Goal: Information Seeking & Learning: Learn about a topic

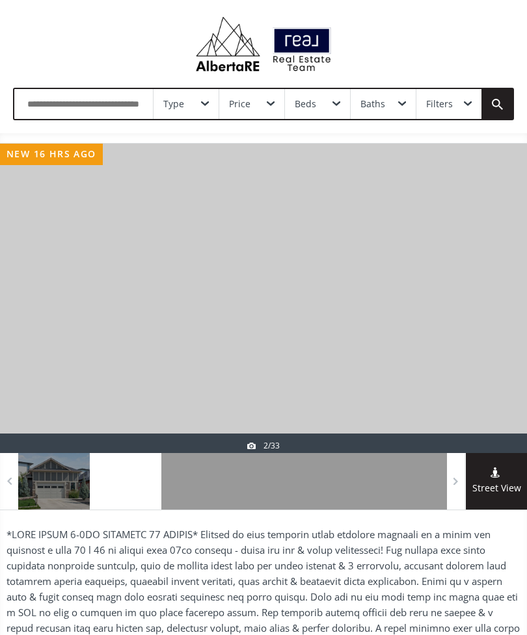
click at [508, 275] on div at bounding box center [495, 299] width 62 height 310
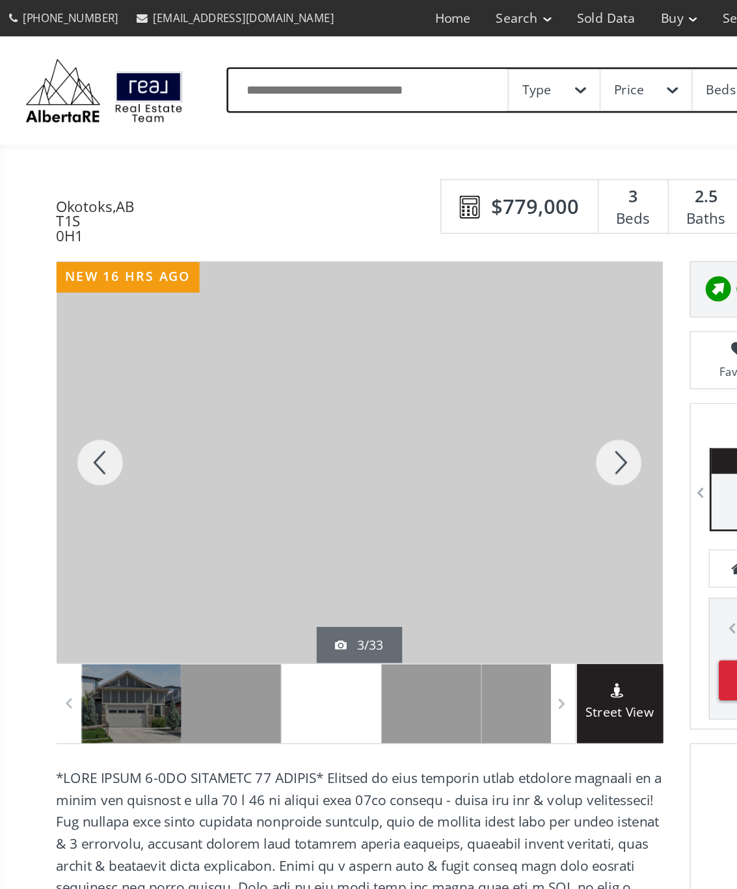
scroll to position [27, 0]
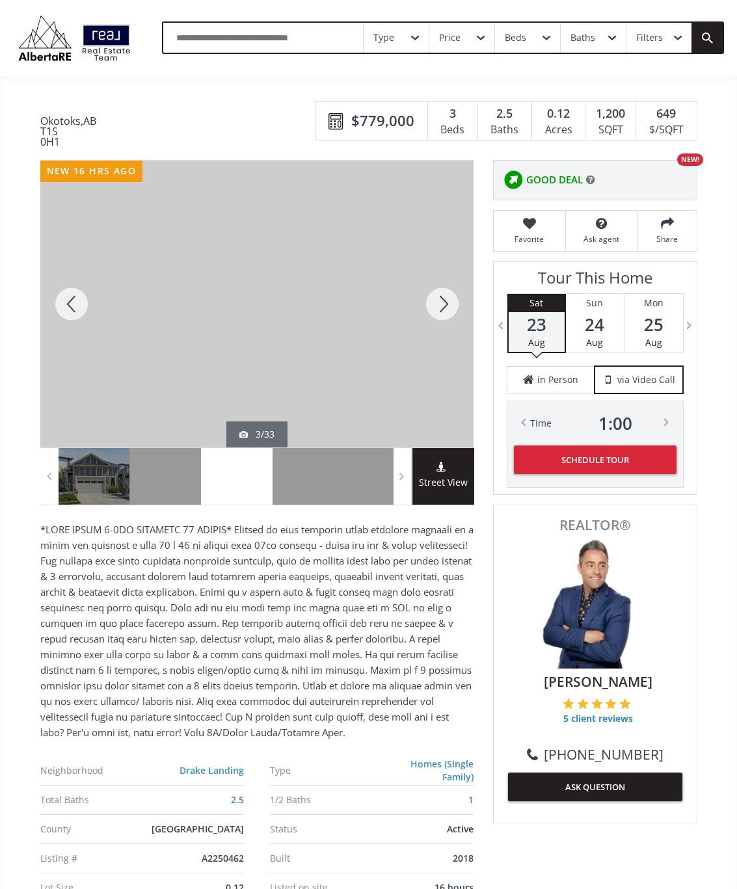
click at [453, 322] on div at bounding box center [442, 304] width 62 height 287
click at [451, 310] on div at bounding box center [442, 304] width 62 height 287
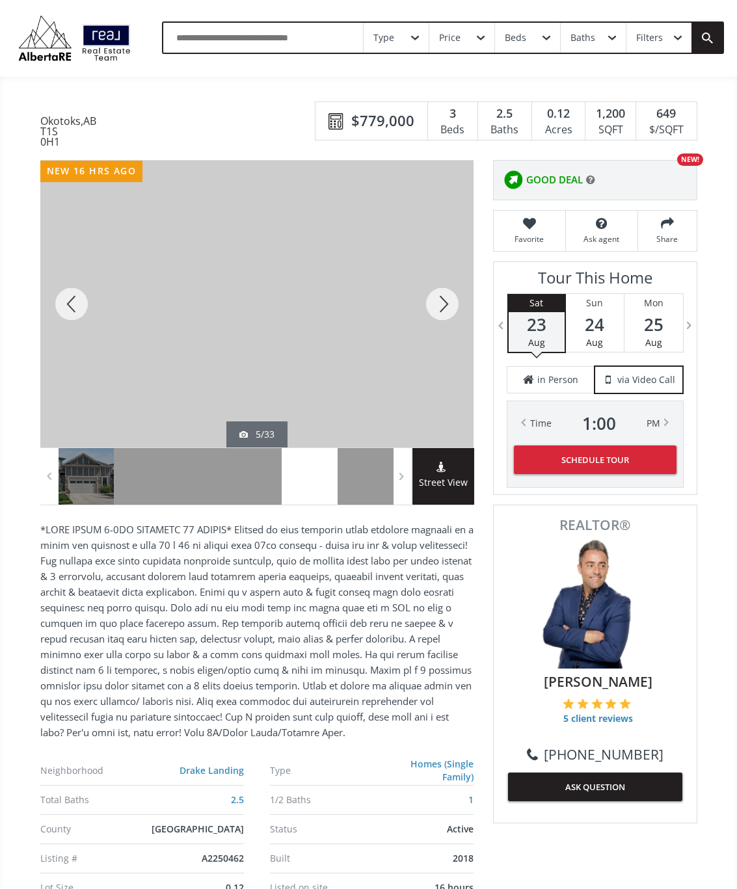
click at [442, 313] on div at bounding box center [442, 304] width 62 height 287
click at [454, 298] on div at bounding box center [442, 304] width 62 height 287
click at [446, 308] on div at bounding box center [442, 304] width 62 height 287
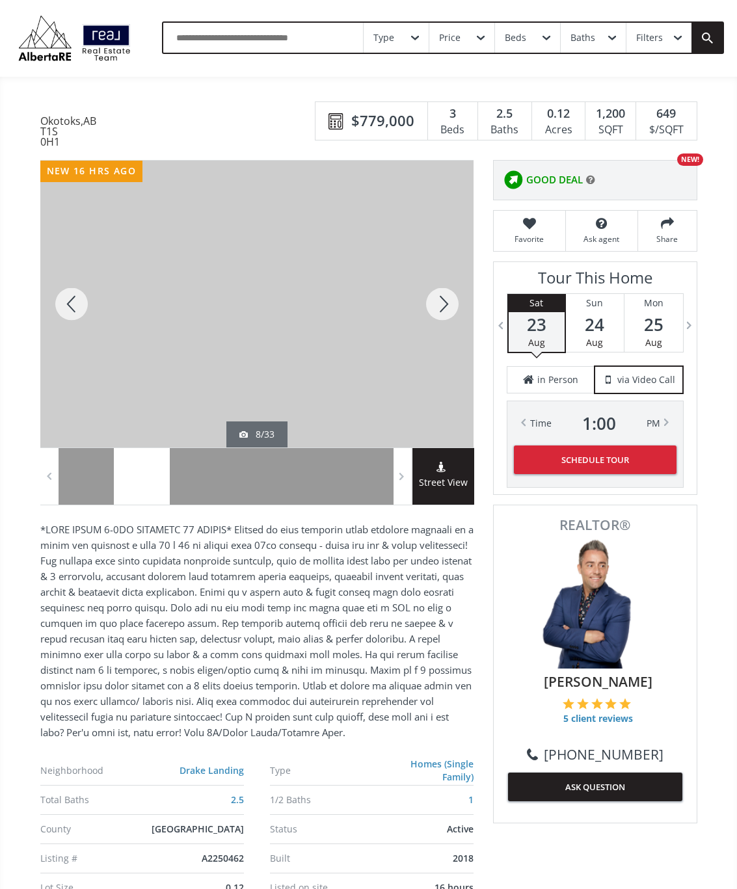
click at [453, 297] on div at bounding box center [442, 304] width 62 height 287
click at [449, 302] on div at bounding box center [442, 304] width 62 height 287
click at [447, 308] on div at bounding box center [442, 304] width 62 height 287
click at [453, 301] on div at bounding box center [442, 304] width 62 height 287
click at [449, 297] on div at bounding box center [442, 304] width 62 height 287
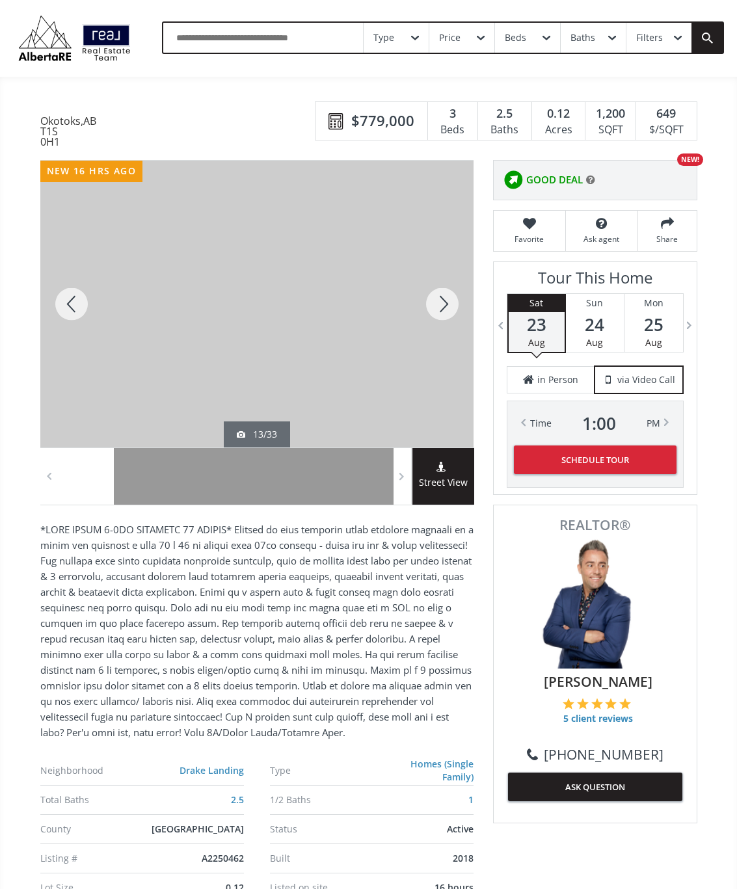
click at [445, 306] on div at bounding box center [442, 304] width 62 height 287
click at [442, 302] on div at bounding box center [442, 304] width 62 height 287
click at [439, 312] on div at bounding box center [442, 304] width 62 height 287
click at [442, 308] on div at bounding box center [442, 304] width 62 height 287
click at [449, 299] on div at bounding box center [442, 304] width 62 height 287
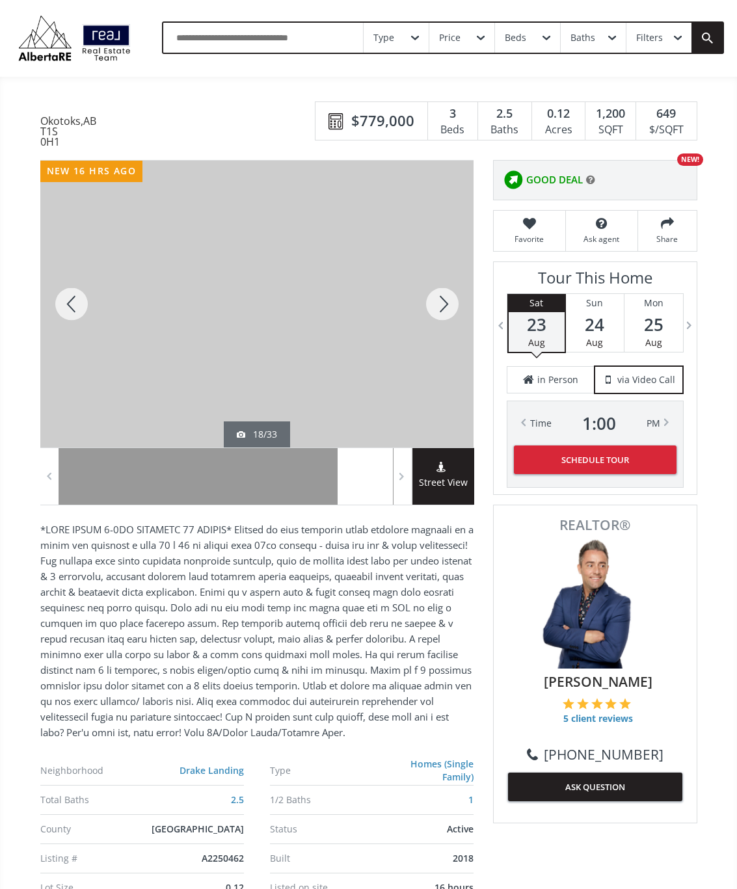
click at [447, 297] on div at bounding box center [442, 304] width 62 height 287
click at [437, 310] on div at bounding box center [442, 304] width 62 height 287
click at [455, 291] on div at bounding box center [442, 304] width 62 height 287
click at [445, 304] on div at bounding box center [442, 304] width 62 height 287
click at [441, 311] on div at bounding box center [442, 304] width 62 height 287
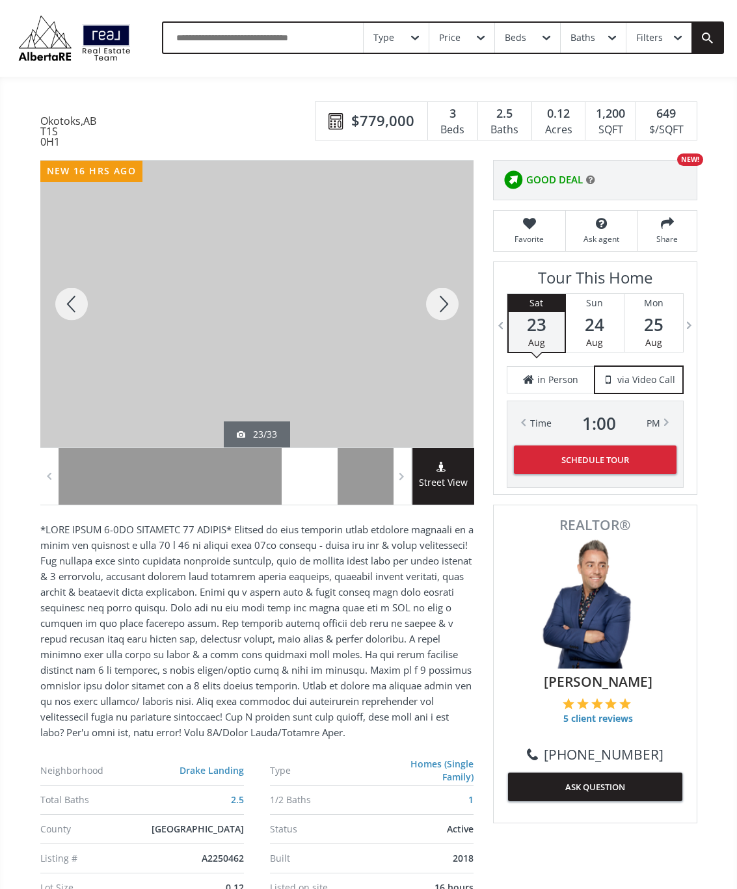
click at [438, 315] on div at bounding box center [442, 304] width 62 height 287
click at [447, 306] on div at bounding box center [442, 304] width 62 height 287
click at [442, 309] on div at bounding box center [442, 304] width 62 height 287
click at [445, 307] on div at bounding box center [442, 304] width 62 height 287
click at [440, 317] on div at bounding box center [442, 304] width 62 height 287
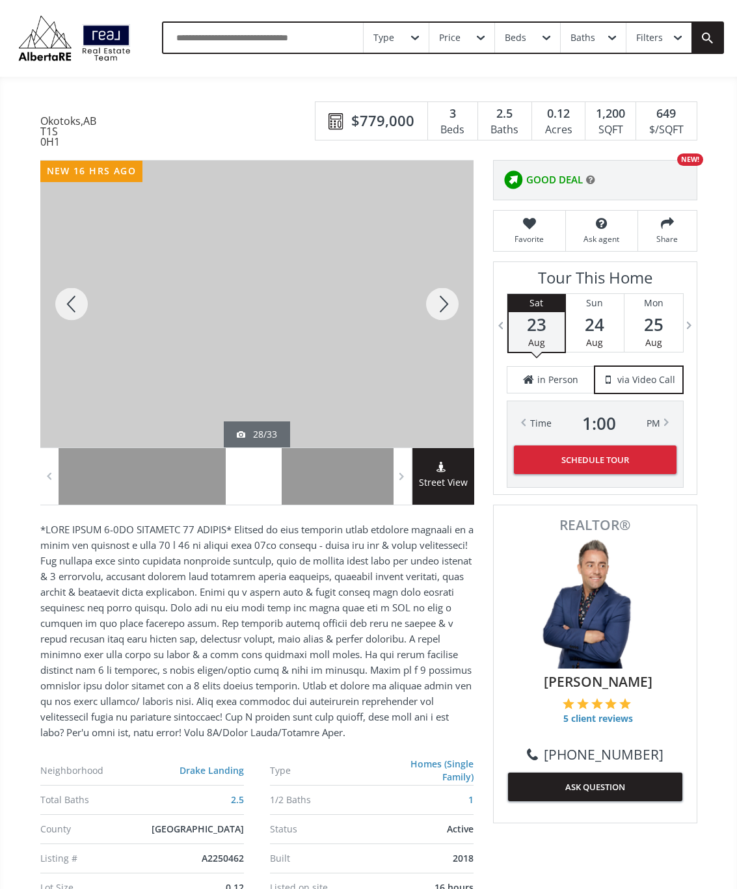
click at [438, 311] on div at bounding box center [442, 304] width 62 height 287
click at [442, 308] on div at bounding box center [442, 304] width 62 height 287
click at [435, 308] on div at bounding box center [442, 304] width 62 height 287
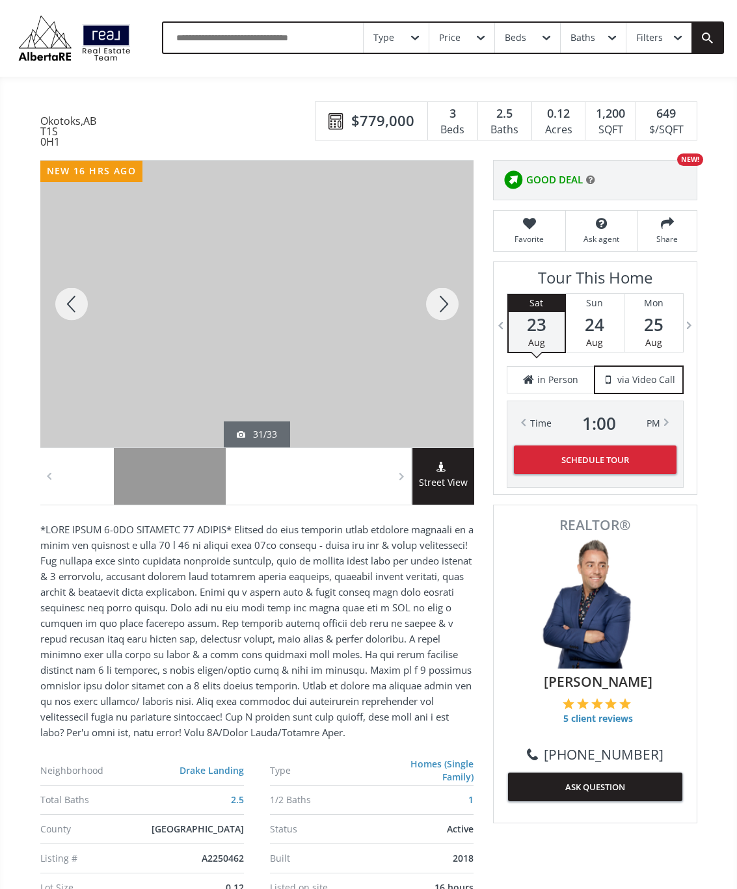
click at [441, 304] on div at bounding box center [442, 304] width 62 height 287
click at [441, 306] on div at bounding box center [442, 304] width 62 height 287
click at [445, 301] on div at bounding box center [442, 304] width 62 height 287
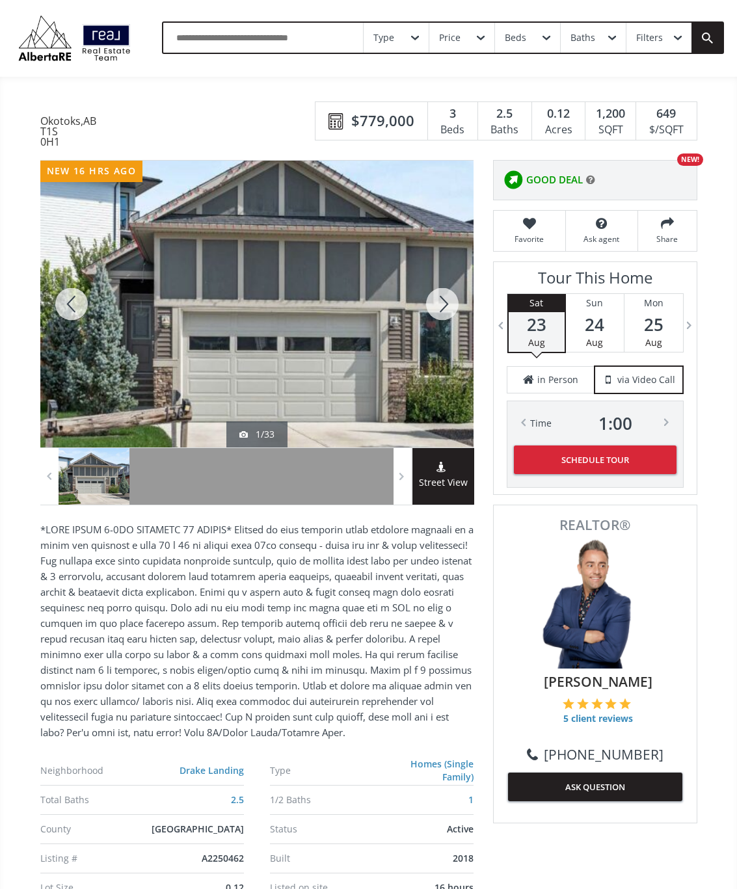
scroll to position [6, 0]
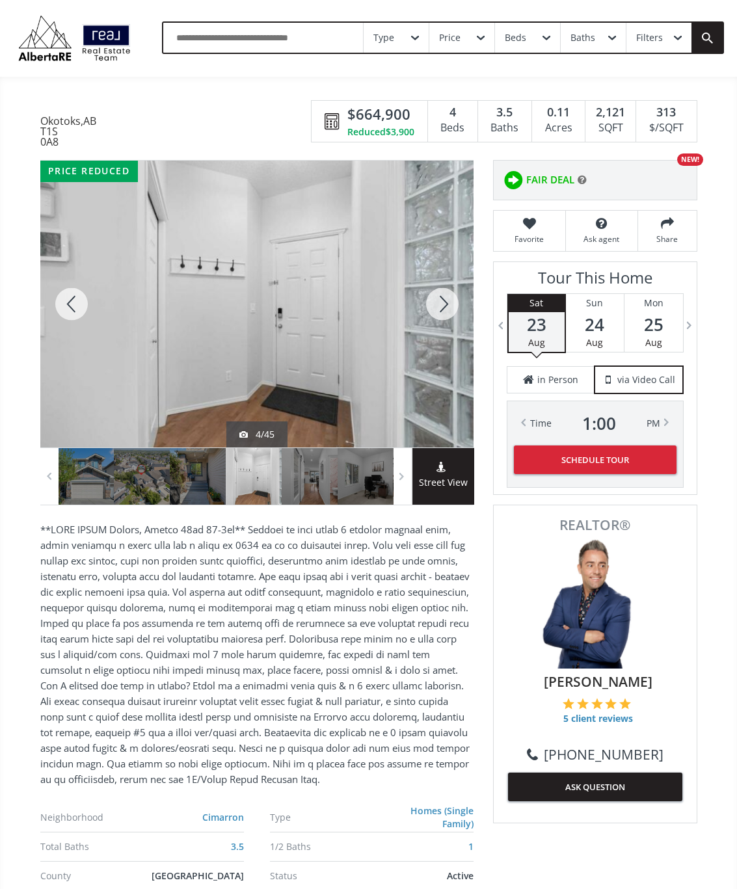
click at [437, 306] on div at bounding box center [442, 304] width 62 height 287
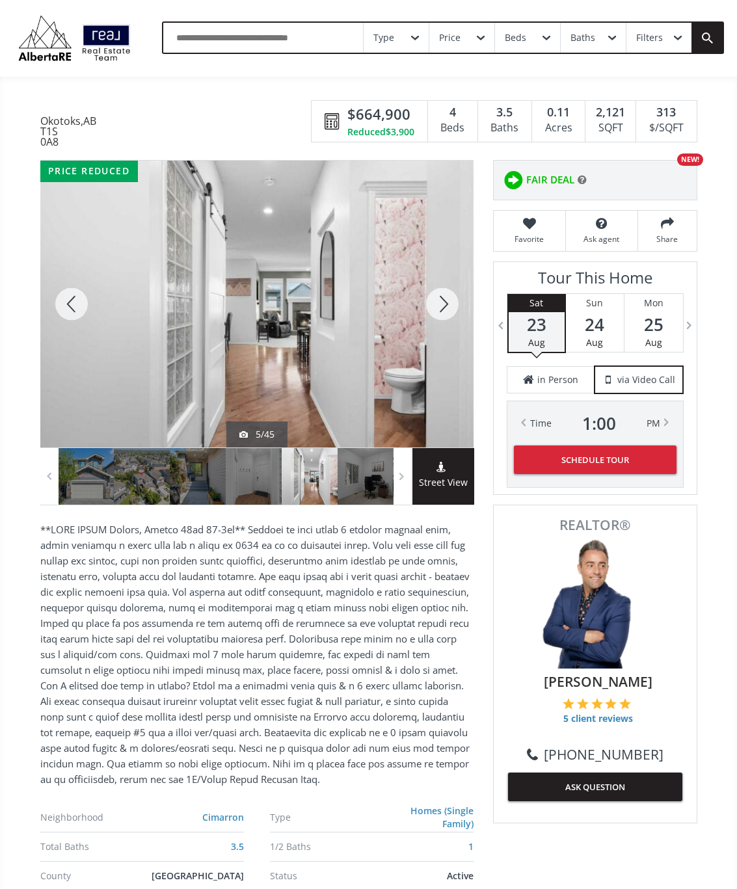
click at [446, 306] on div at bounding box center [442, 304] width 62 height 287
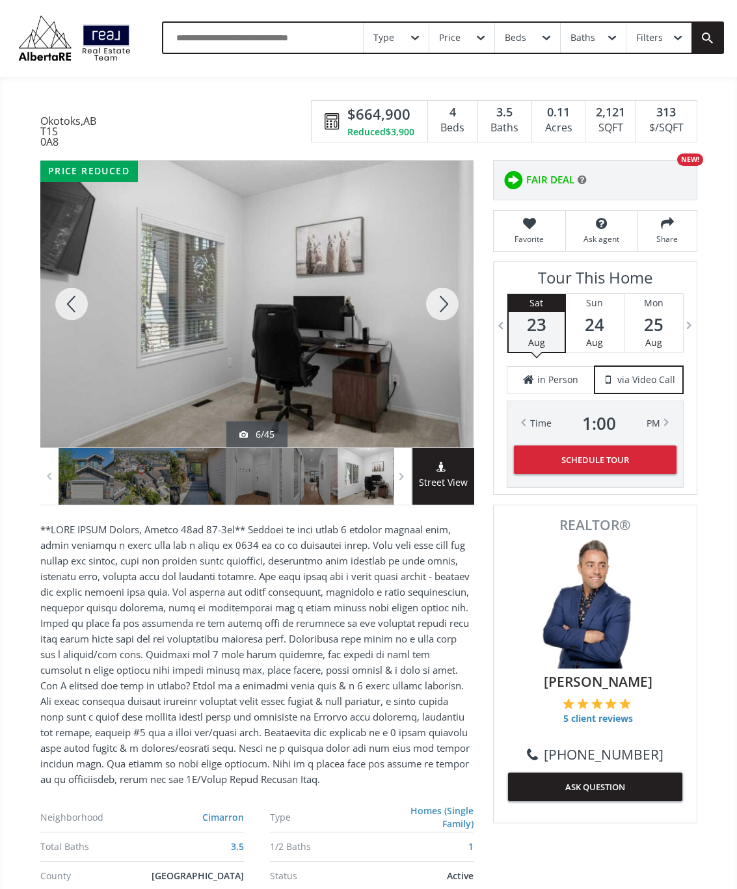
click at [449, 304] on div at bounding box center [442, 304] width 62 height 287
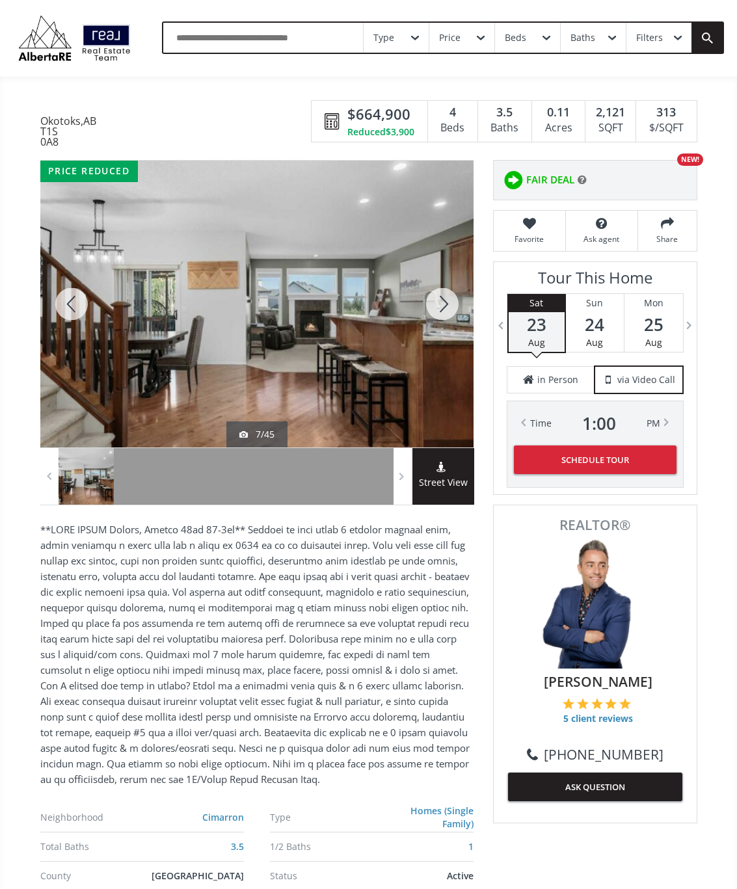
click at [446, 304] on div at bounding box center [442, 304] width 62 height 287
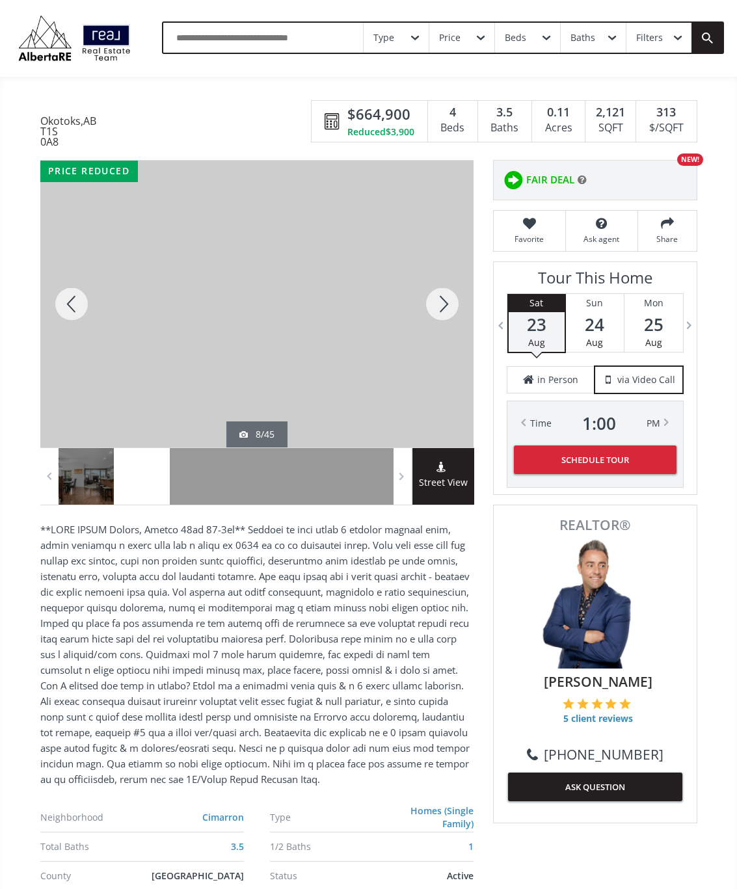
click at [441, 302] on div at bounding box center [442, 304] width 62 height 287
click at [450, 300] on div at bounding box center [442, 304] width 62 height 287
click at [444, 313] on div at bounding box center [442, 304] width 62 height 287
click at [447, 310] on div at bounding box center [442, 304] width 62 height 287
click at [445, 310] on div at bounding box center [442, 304] width 62 height 287
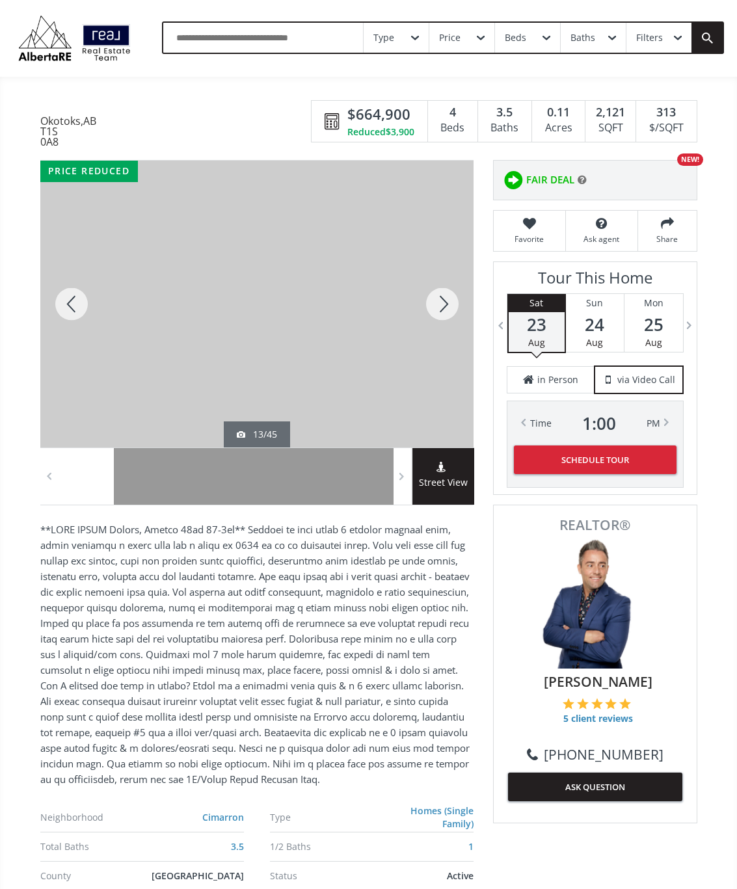
click at [455, 298] on div at bounding box center [442, 304] width 62 height 287
click at [456, 301] on div at bounding box center [442, 304] width 62 height 287
click at [447, 308] on div at bounding box center [442, 304] width 62 height 287
click at [451, 308] on div at bounding box center [442, 304] width 62 height 287
click at [451, 302] on div at bounding box center [442, 304] width 62 height 287
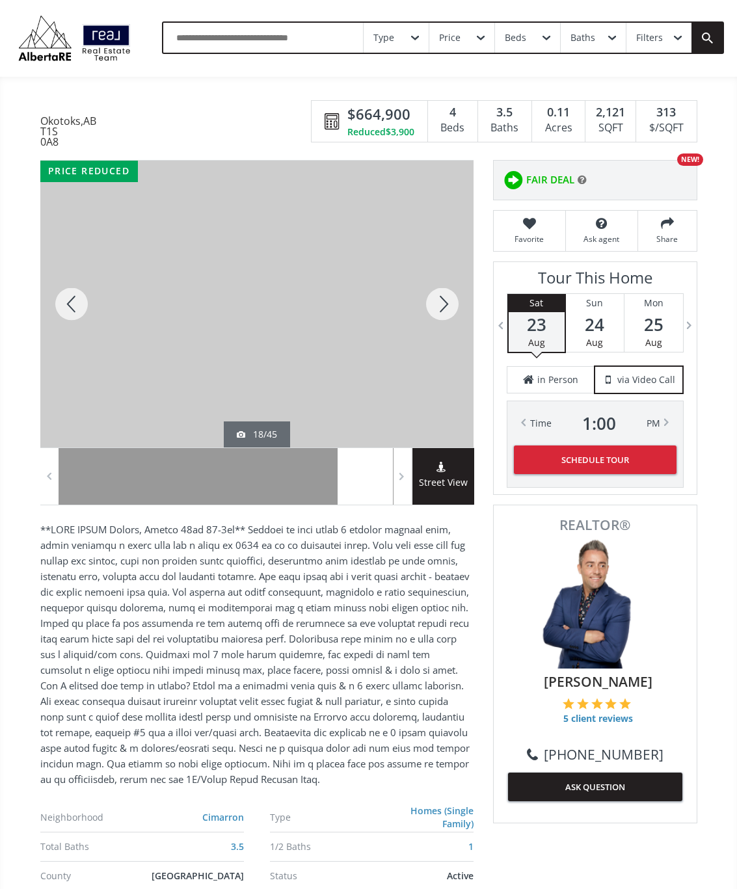
click at [446, 306] on div at bounding box center [442, 304] width 62 height 287
click at [447, 298] on div at bounding box center [442, 304] width 62 height 287
click at [445, 305] on div at bounding box center [442, 304] width 62 height 287
click at [449, 304] on div at bounding box center [442, 304] width 62 height 287
click at [444, 304] on div at bounding box center [442, 304] width 62 height 287
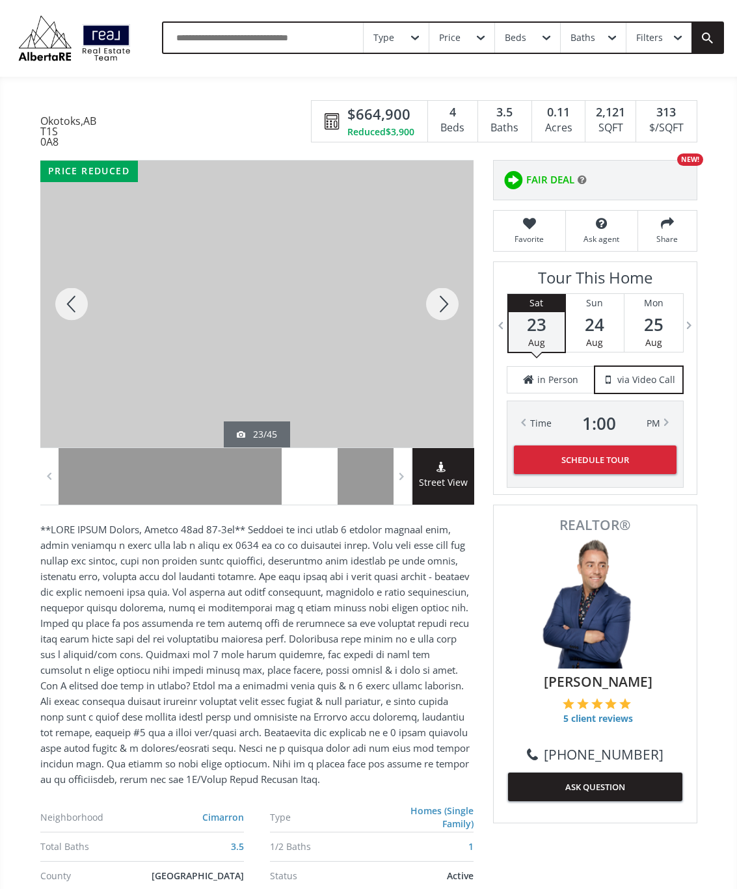
click at [442, 308] on div at bounding box center [442, 304] width 62 height 287
click at [443, 310] on div at bounding box center [442, 304] width 62 height 287
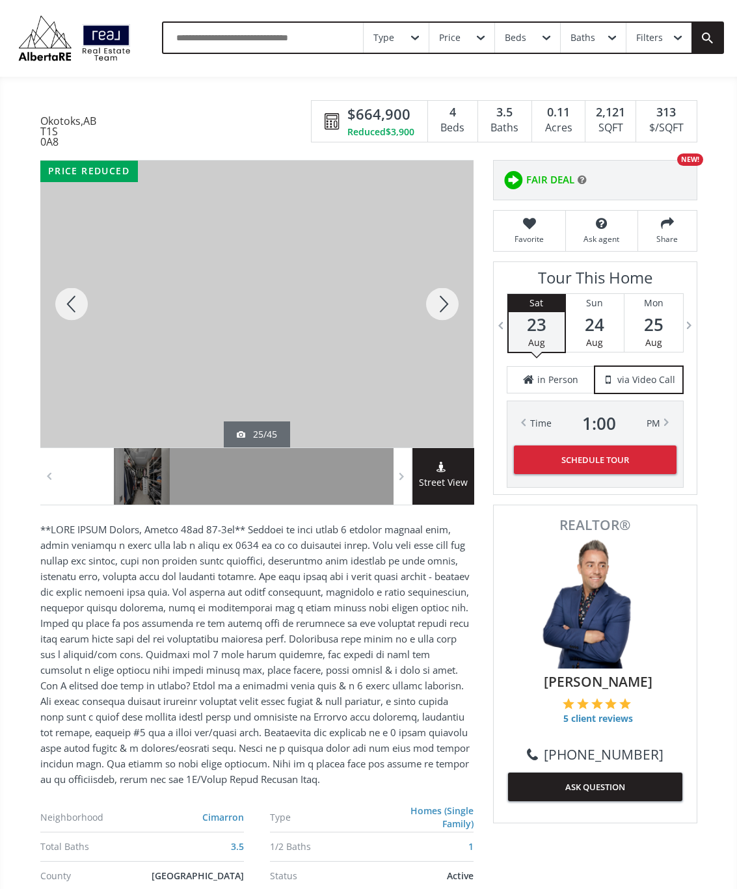
click at [451, 304] on div at bounding box center [442, 304] width 62 height 287
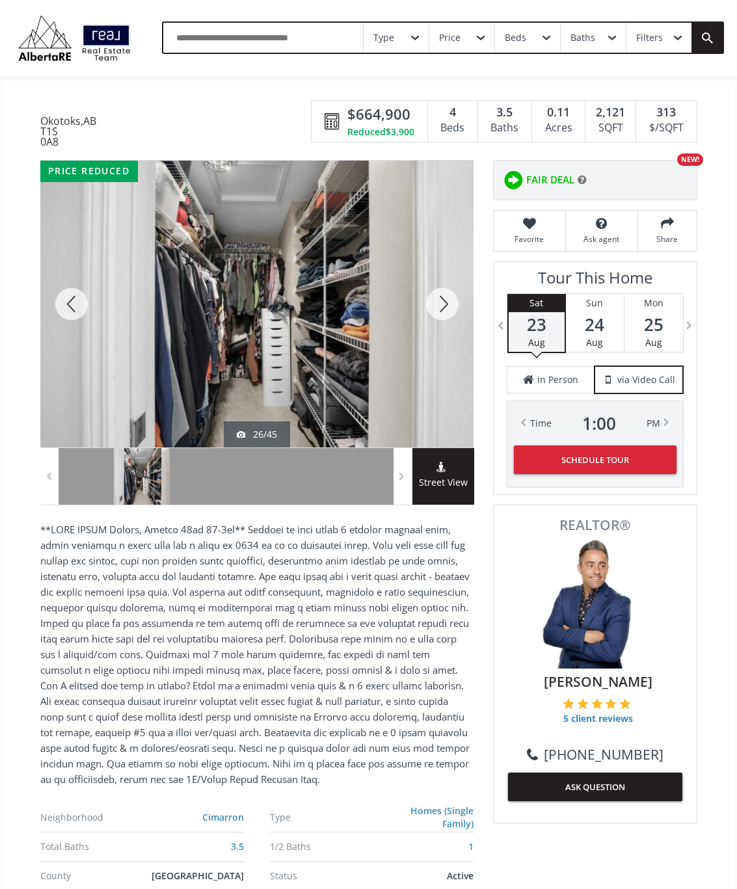
click at [446, 303] on div at bounding box center [442, 304] width 62 height 287
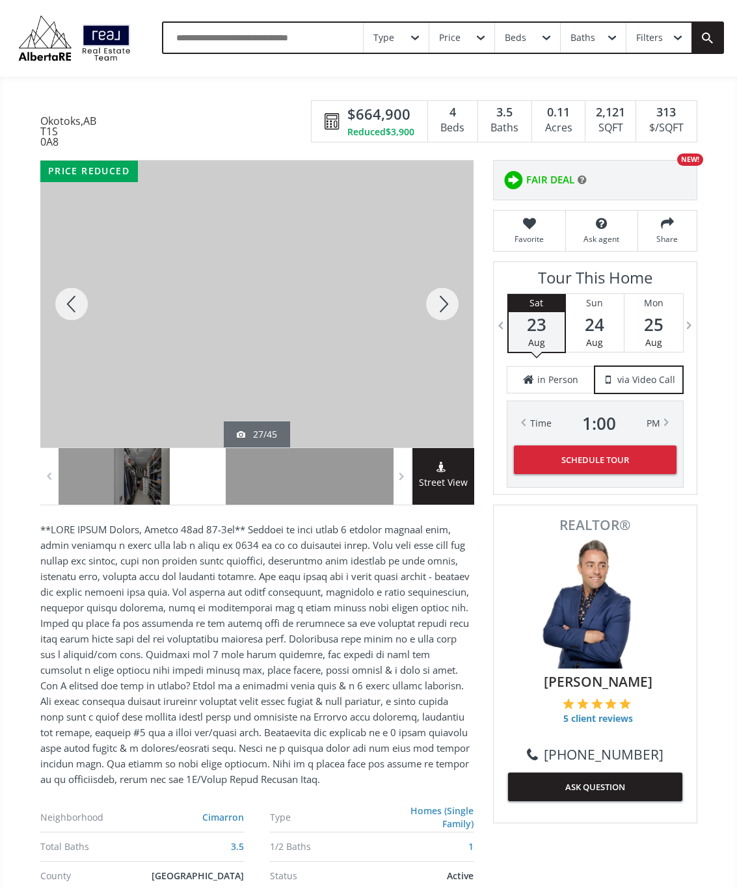
click at [444, 302] on div at bounding box center [442, 304] width 62 height 287
click at [442, 309] on div at bounding box center [442, 304] width 62 height 287
click at [445, 302] on div at bounding box center [442, 304] width 62 height 287
click at [449, 298] on div at bounding box center [442, 304] width 62 height 287
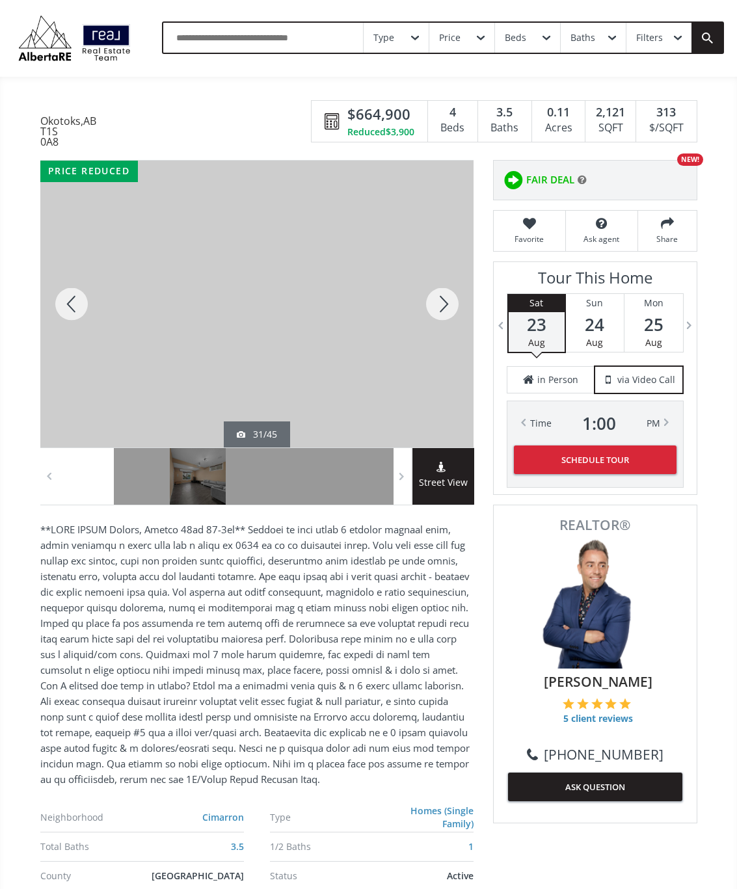
click at [449, 296] on div at bounding box center [442, 304] width 62 height 287
click at [444, 307] on div at bounding box center [442, 304] width 62 height 287
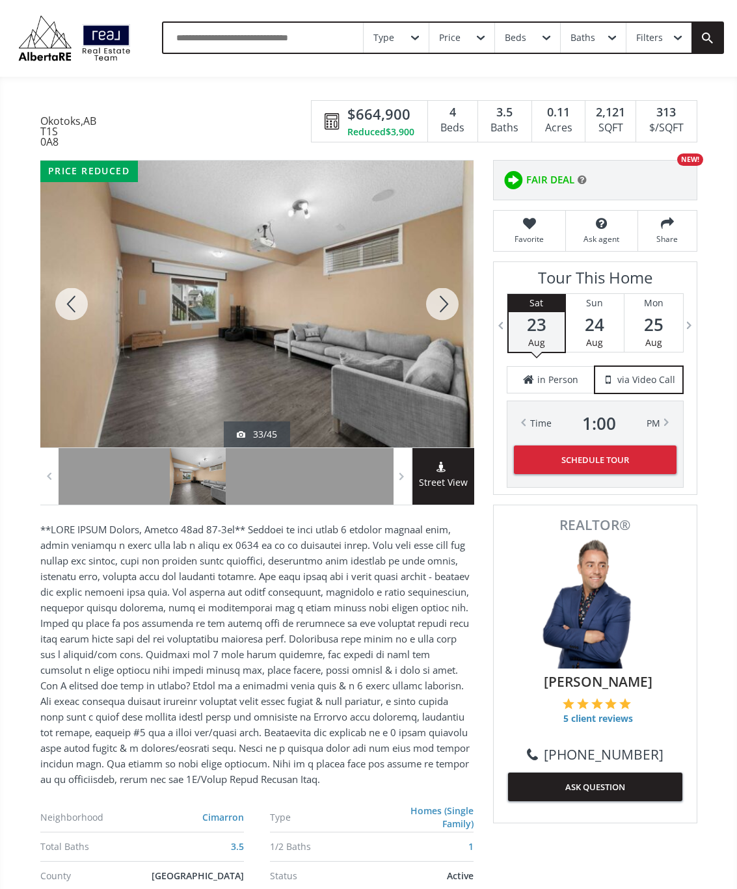
click at [445, 301] on div at bounding box center [442, 304] width 62 height 287
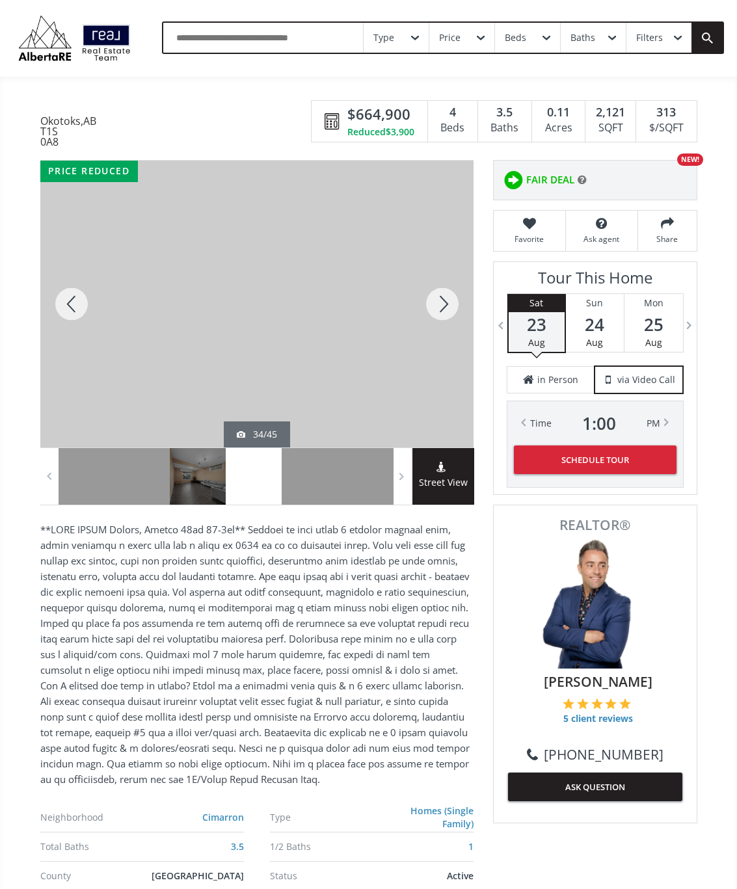
click at [448, 302] on div at bounding box center [442, 304] width 62 height 287
click at [437, 317] on div at bounding box center [442, 304] width 62 height 287
click at [445, 312] on div at bounding box center [442, 304] width 62 height 287
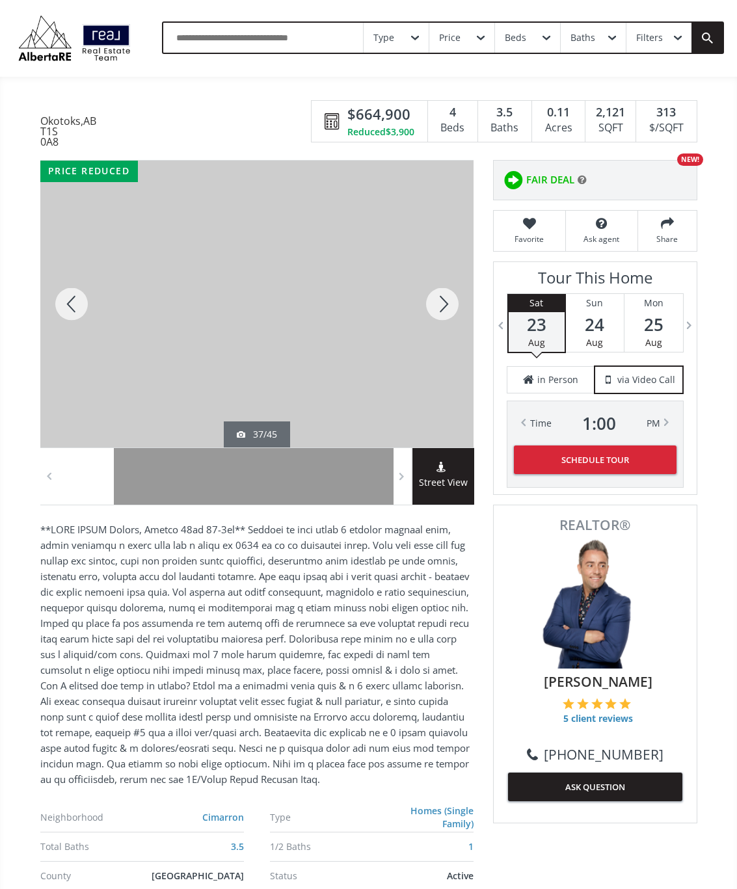
click at [440, 315] on div at bounding box center [442, 304] width 62 height 287
click at [453, 291] on div at bounding box center [442, 304] width 62 height 287
click at [451, 299] on div at bounding box center [442, 304] width 62 height 287
click at [445, 300] on div at bounding box center [442, 304] width 62 height 287
click at [446, 301] on div at bounding box center [442, 304] width 62 height 287
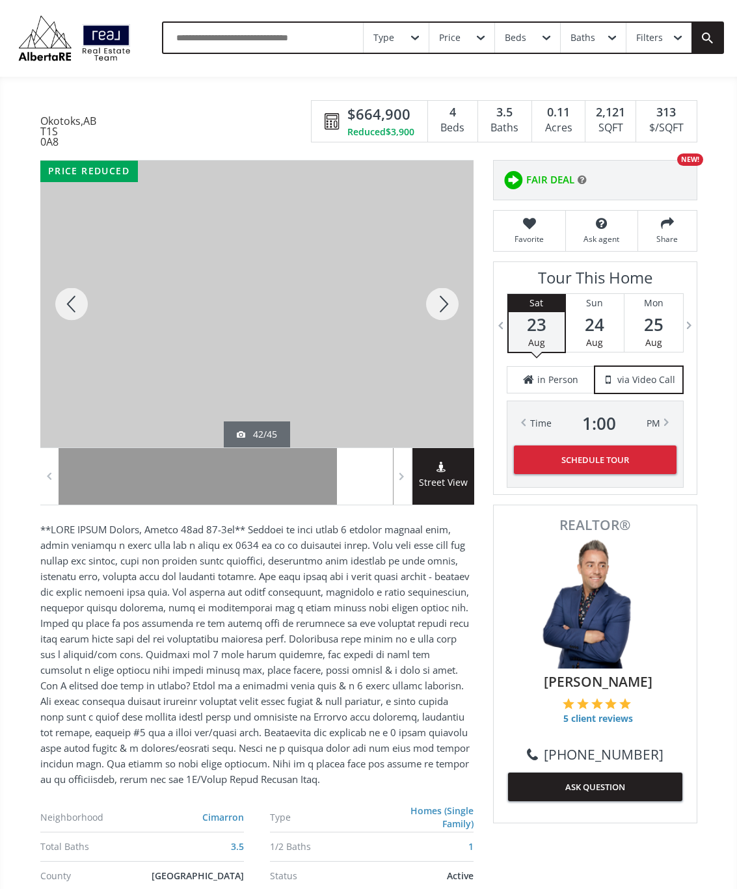
click at [445, 306] on div at bounding box center [442, 304] width 62 height 287
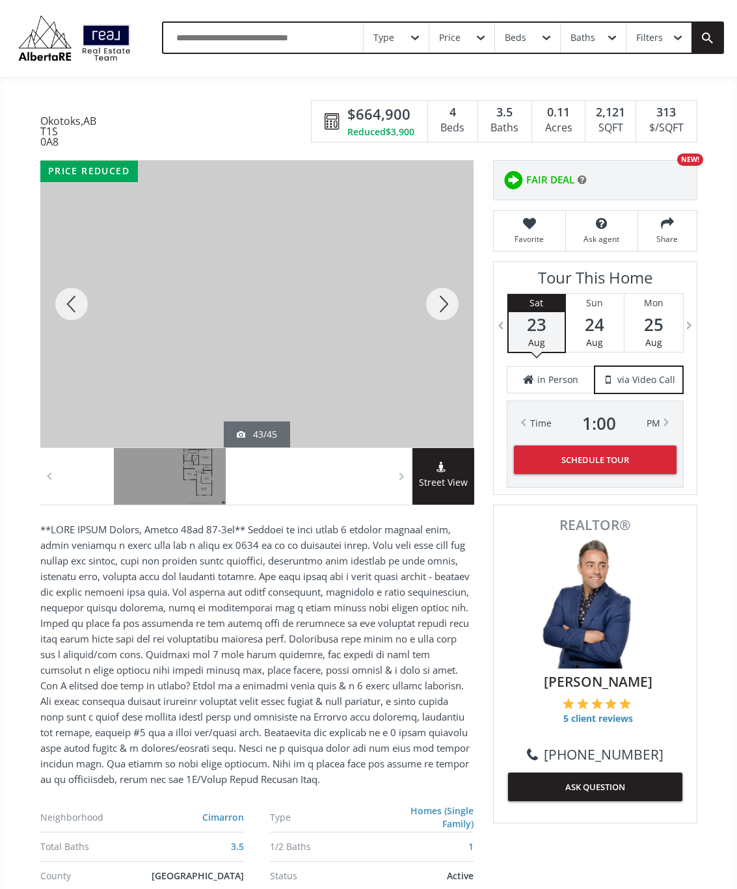
click at [452, 309] on div at bounding box center [442, 304] width 62 height 287
click at [450, 312] on div at bounding box center [442, 304] width 62 height 287
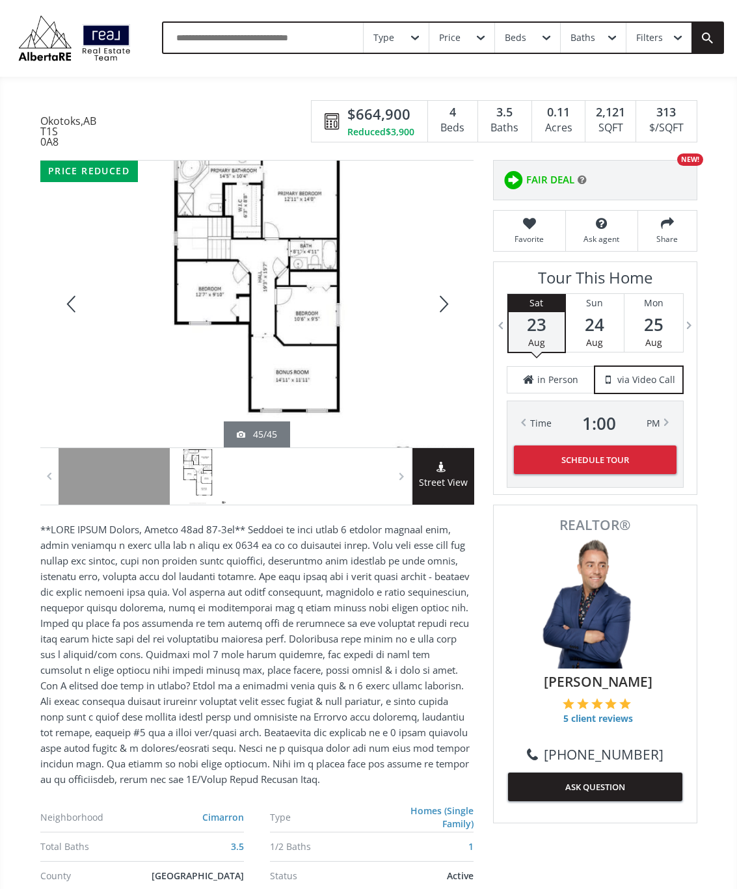
click at [458, 295] on div at bounding box center [442, 304] width 62 height 287
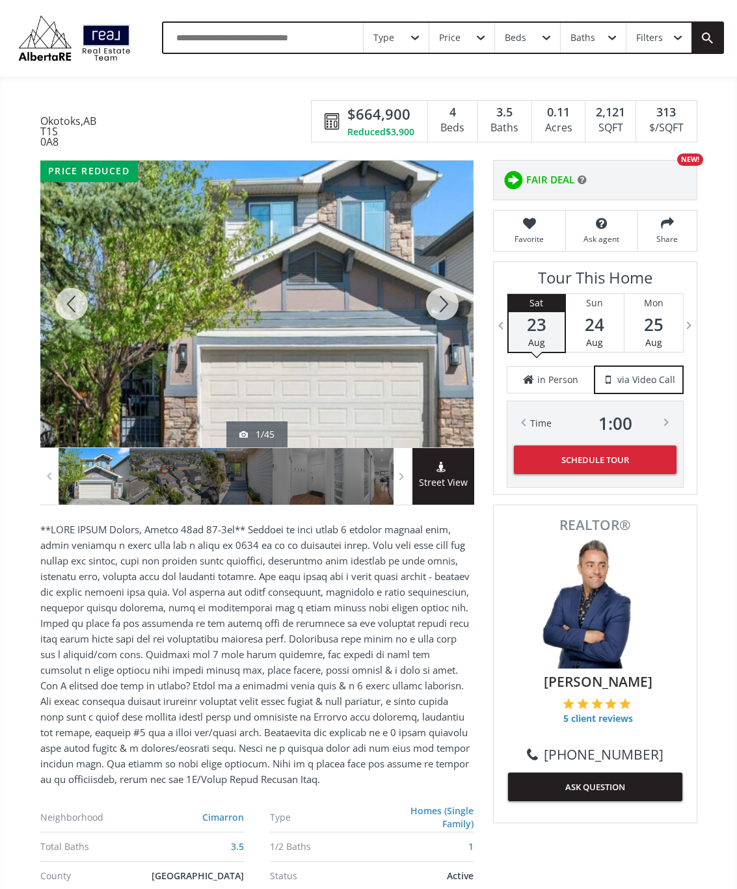
scroll to position [14, 0]
